Goal: Task Accomplishment & Management: Manage account settings

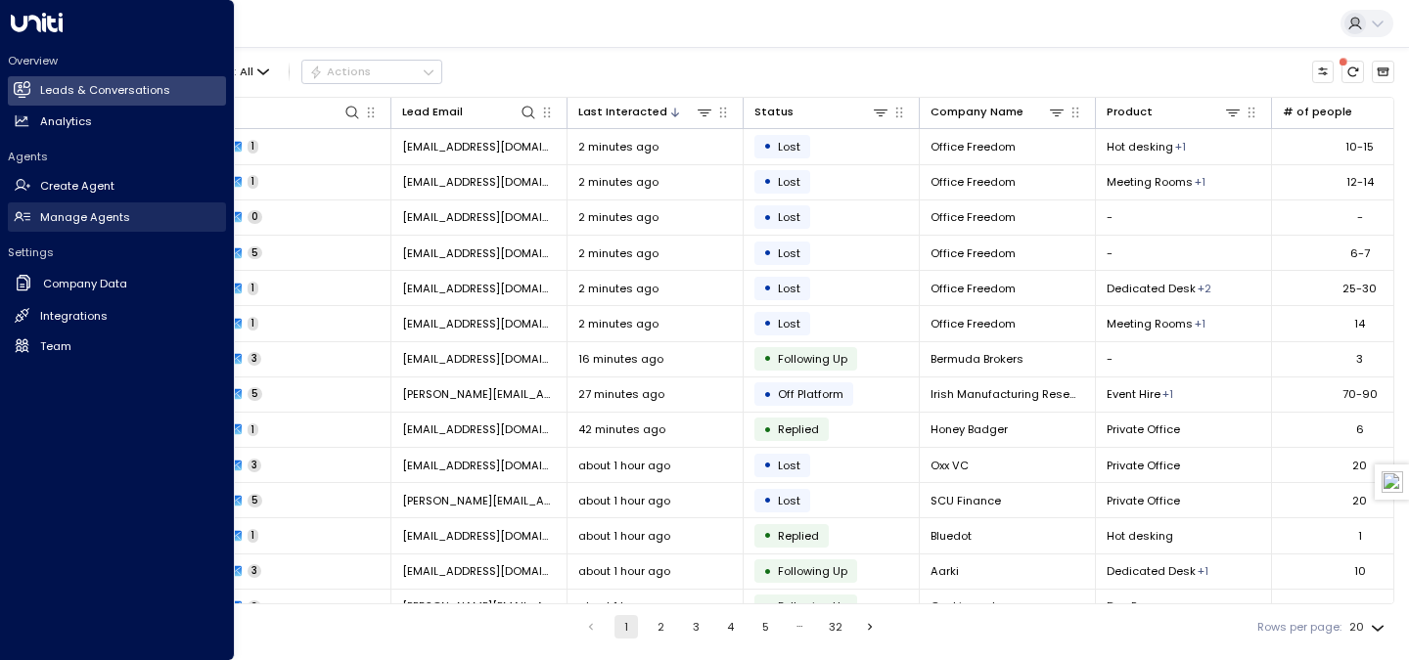
click at [59, 214] on h2 "Manage Agents" at bounding box center [85, 217] width 90 height 17
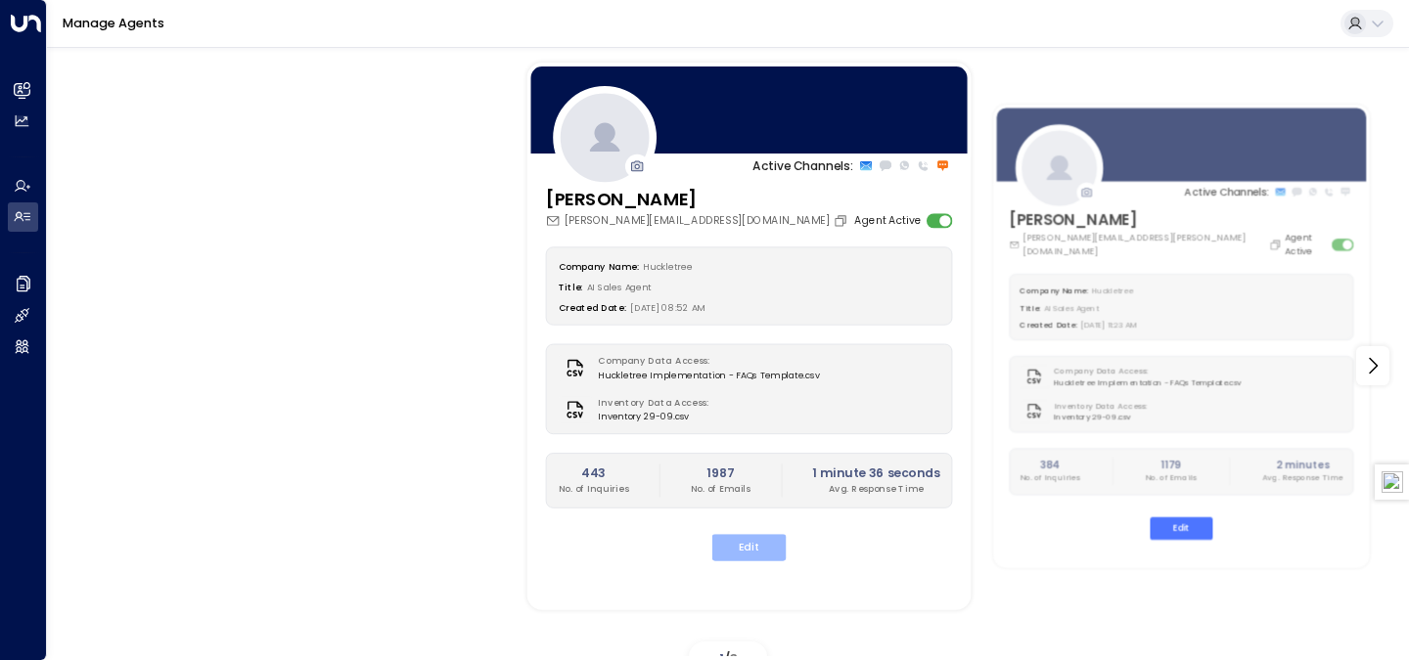
click at [767, 543] on button "Edit" at bounding box center [749, 547] width 74 height 26
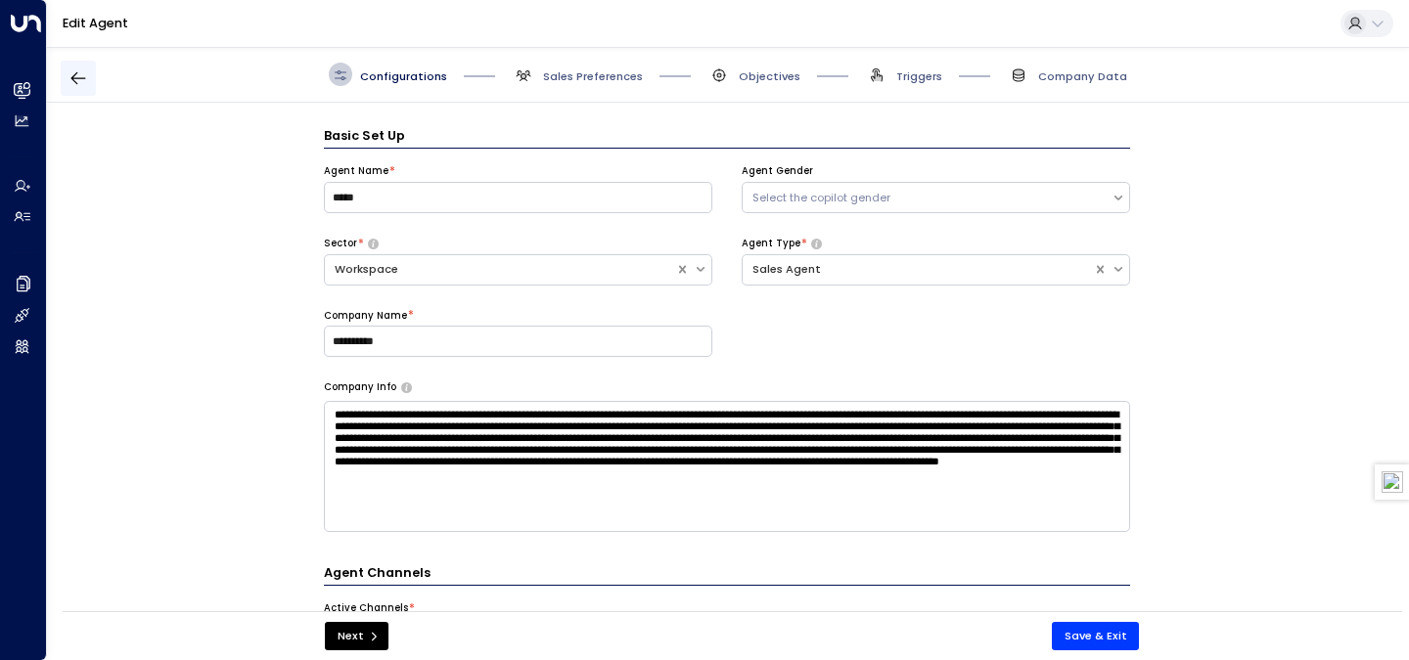
click at [88, 85] on button "button" at bounding box center [78, 78] width 35 height 35
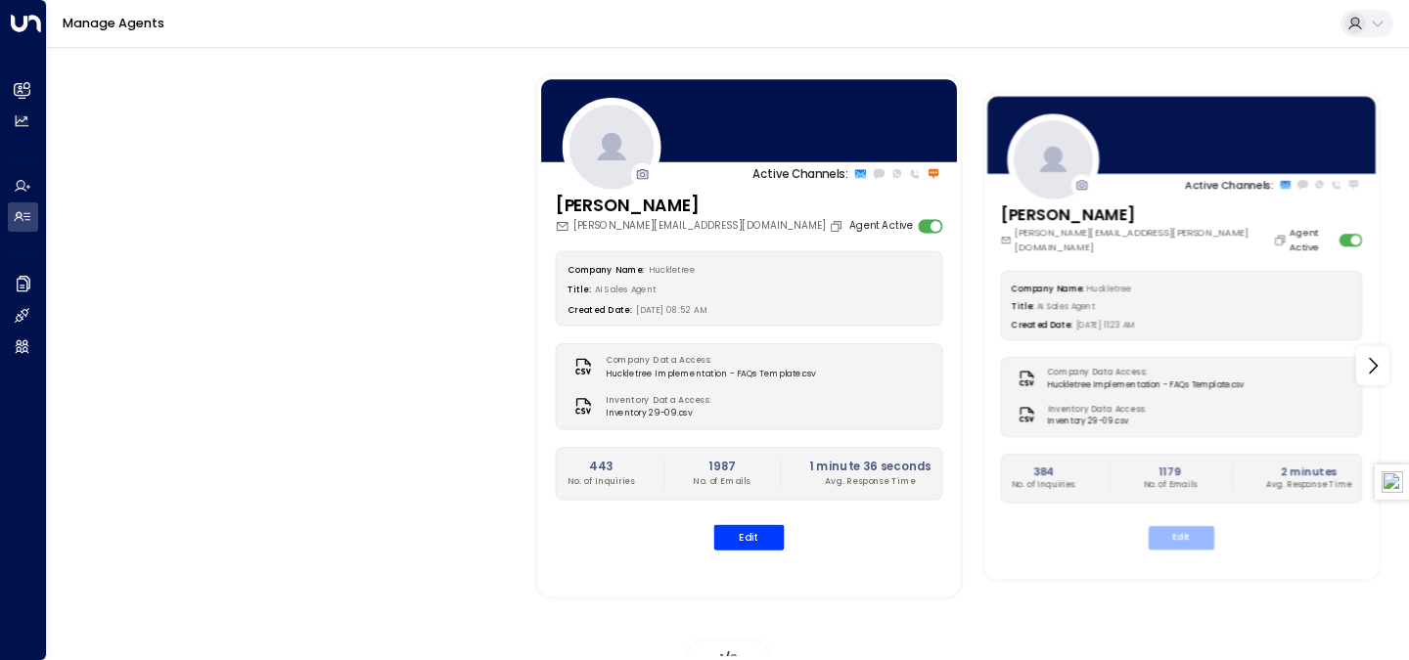
click at [1179, 535] on button "Edit" at bounding box center [1181, 537] width 66 height 23
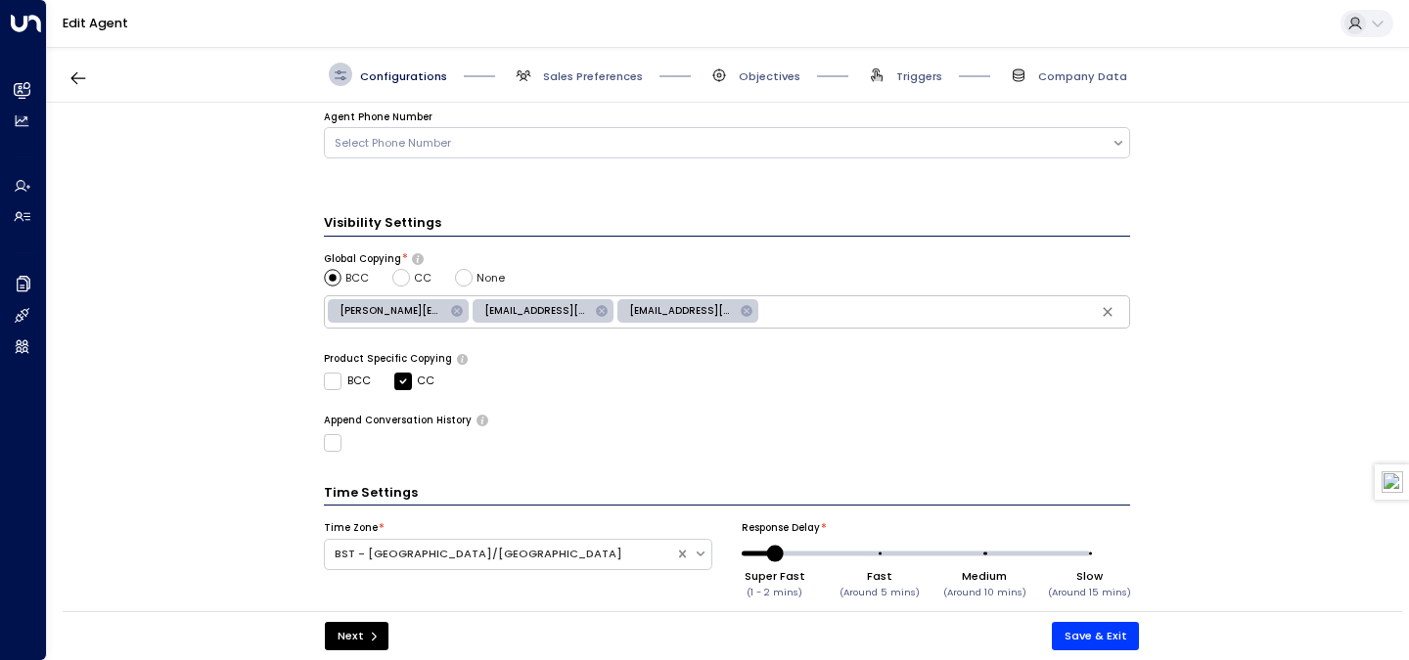
scroll to position [657, 0]
